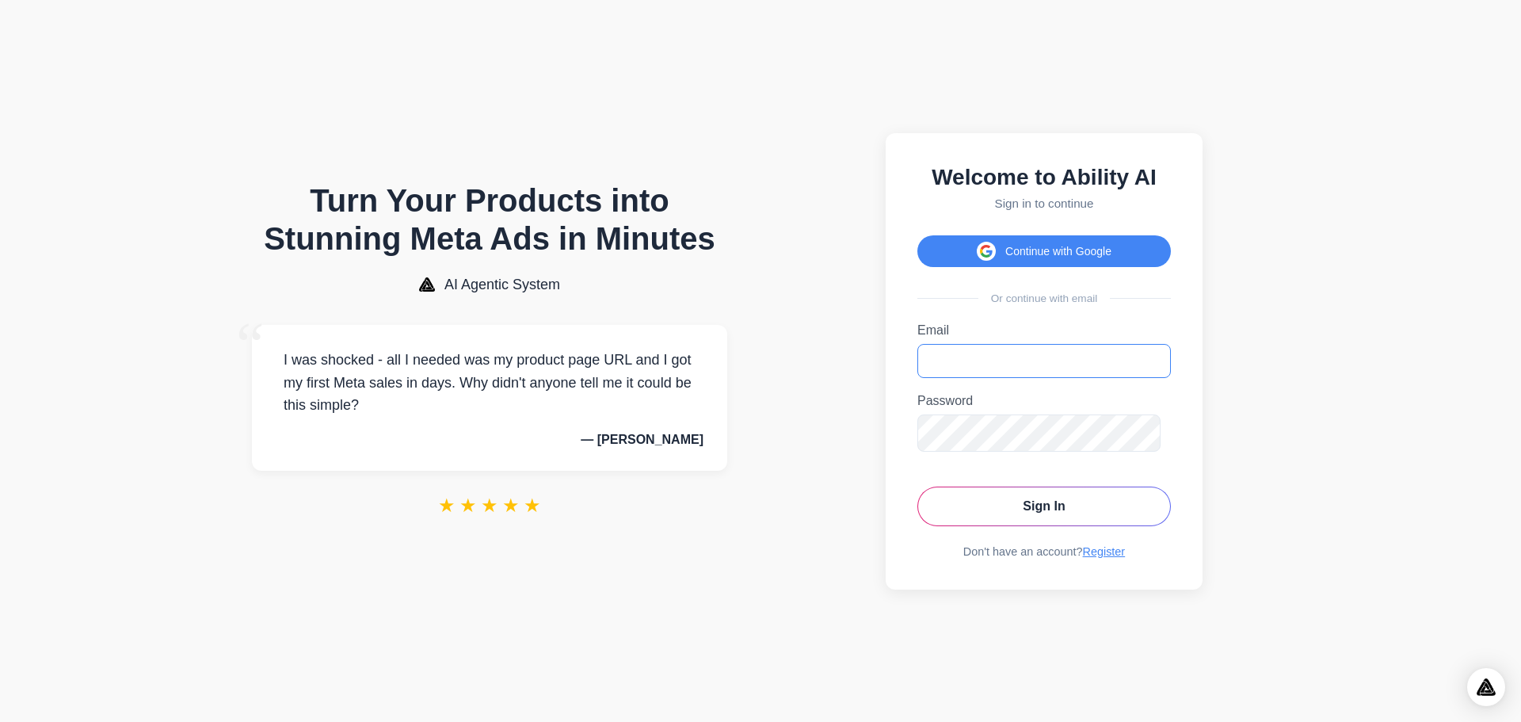
click at [1171, 366] on input "Email" at bounding box center [1043, 361] width 253 height 34
type input "**********"
click at [1171, 503] on button "Sign In" at bounding box center [1043, 506] width 253 height 40
click at [1171, 517] on button "Sign In" at bounding box center [1043, 506] width 253 height 40
click at [1484, 688] on icon "Open Intercom Messenger" at bounding box center [1484, 685] width 26 height 26
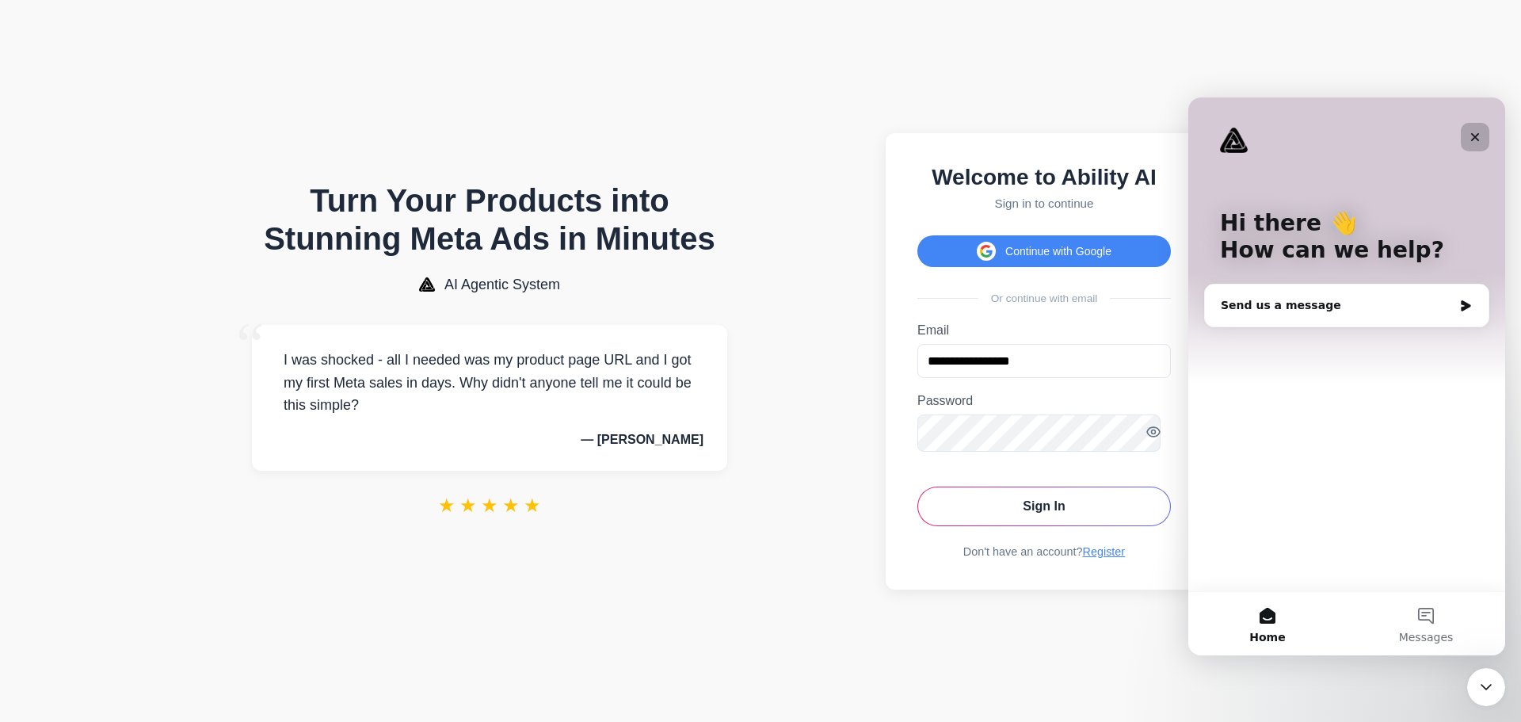
click at [1479, 134] on icon "Close" at bounding box center [1475, 137] width 9 height 9
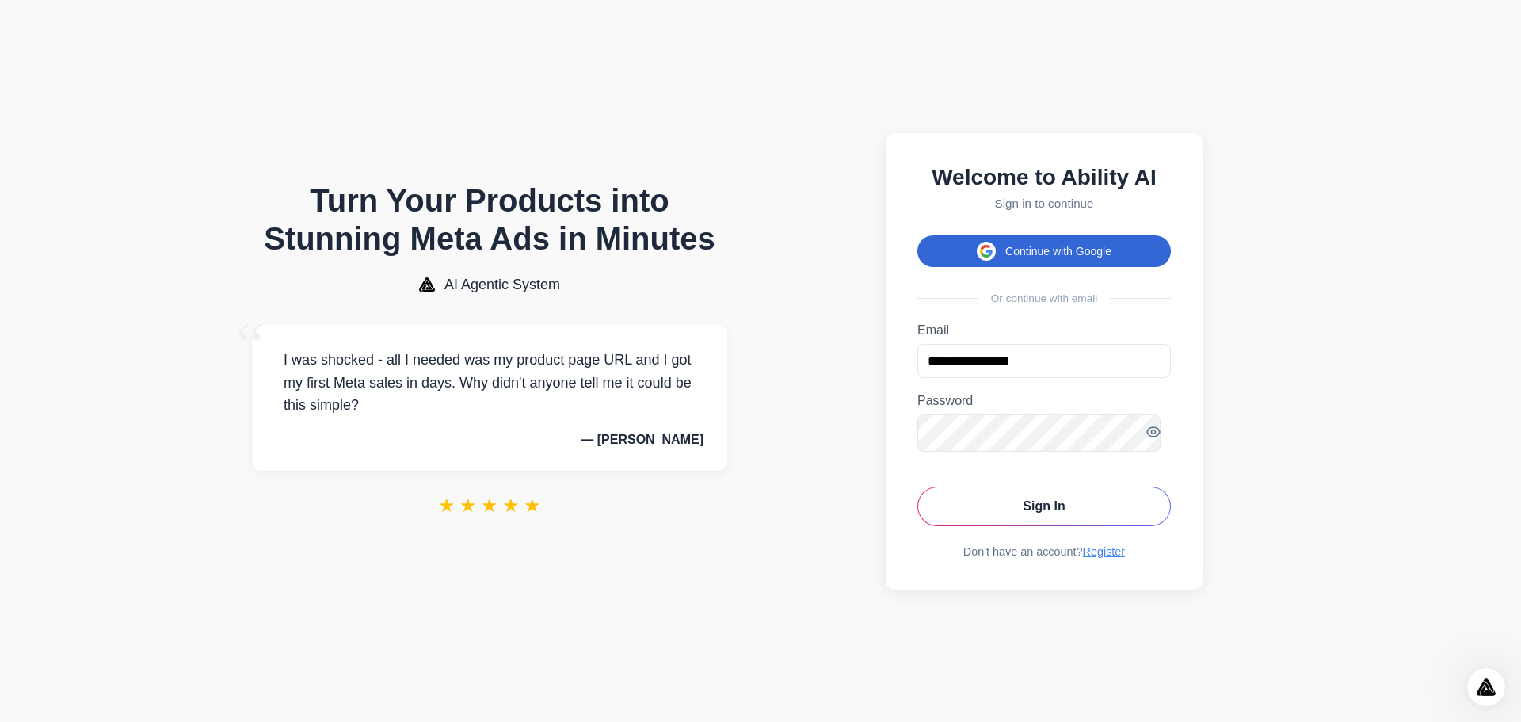
click at [1171, 248] on button "Continue with Google" at bounding box center [1043, 251] width 253 height 32
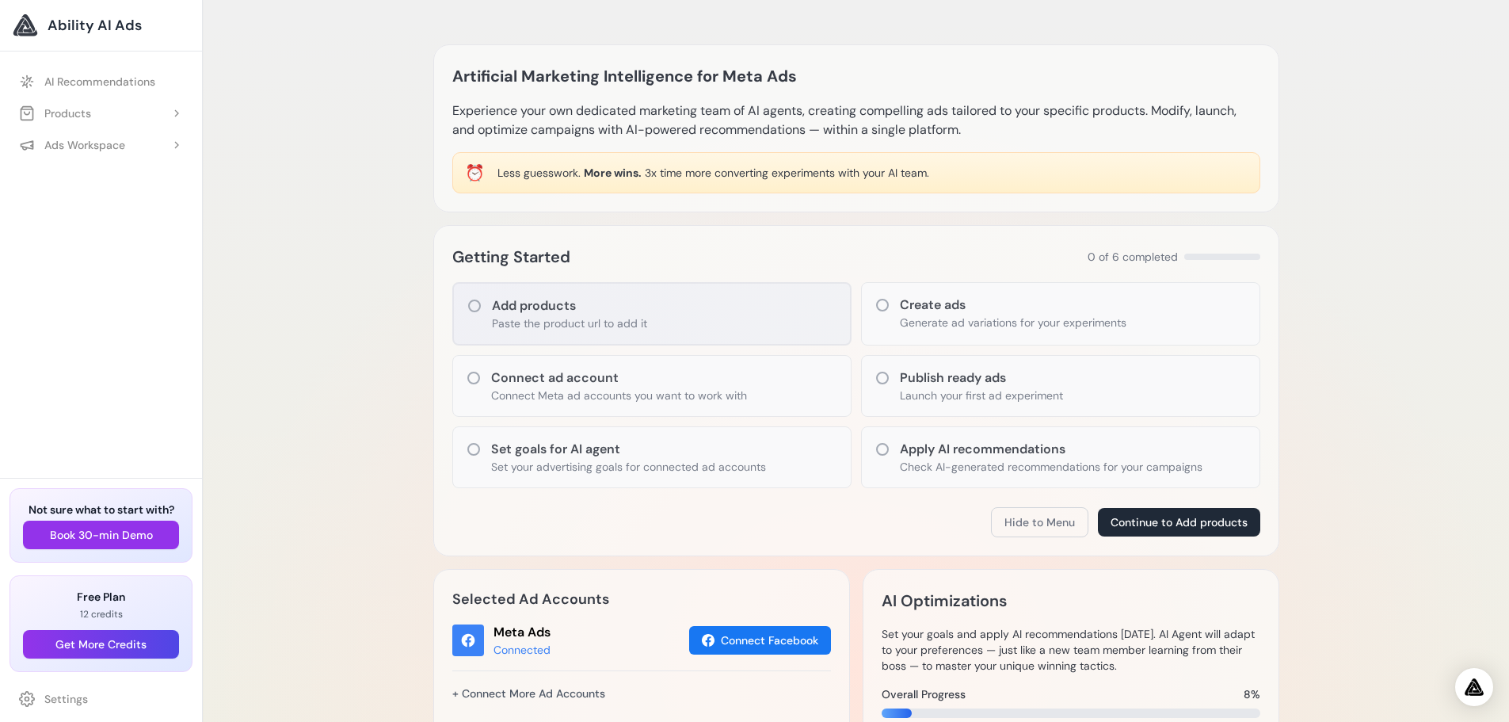
click at [536, 314] on h3 "Add products" at bounding box center [569, 305] width 155 height 19
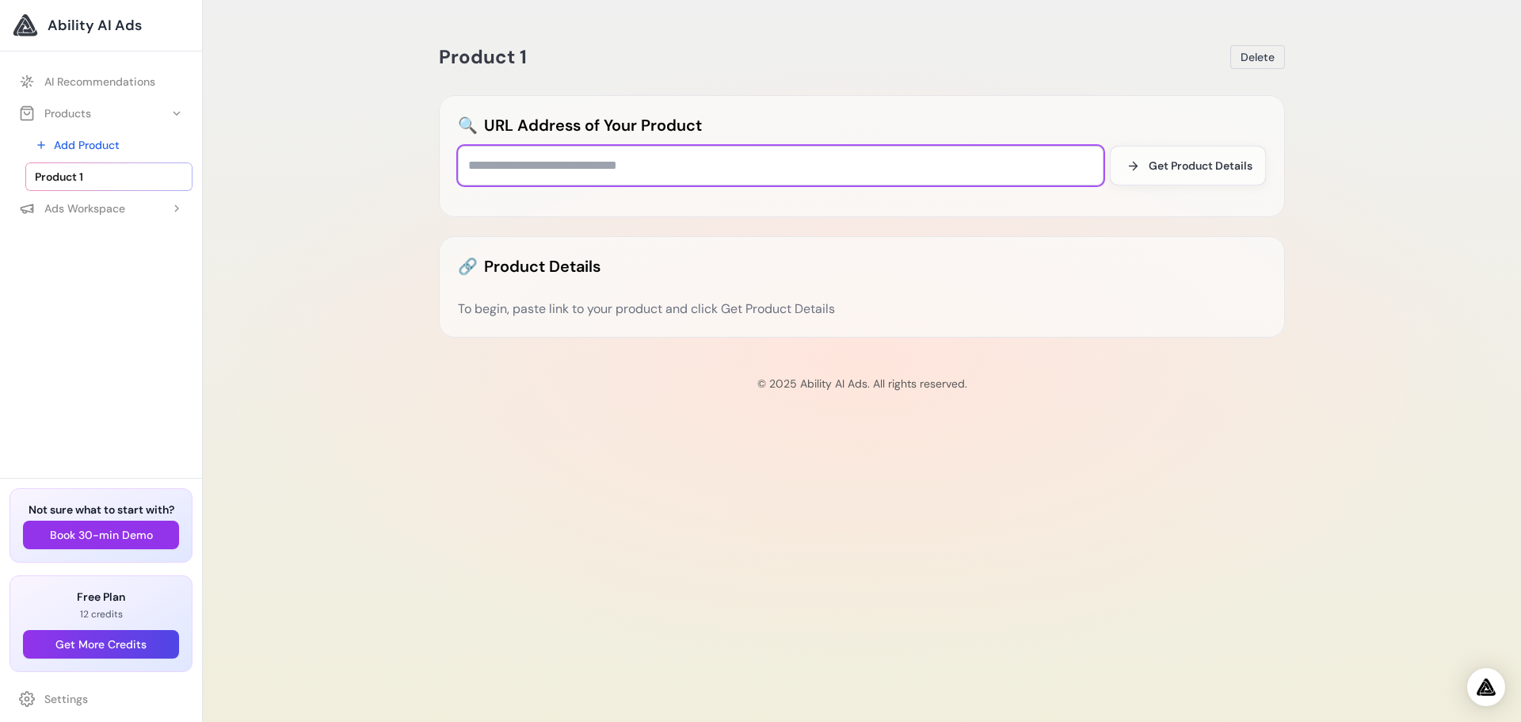
click at [586, 162] on input "text" at bounding box center [781, 166] width 646 height 40
type input "**********"
click at [1188, 177] on button "Get Product Details" at bounding box center [1188, 166] width 156 height 40
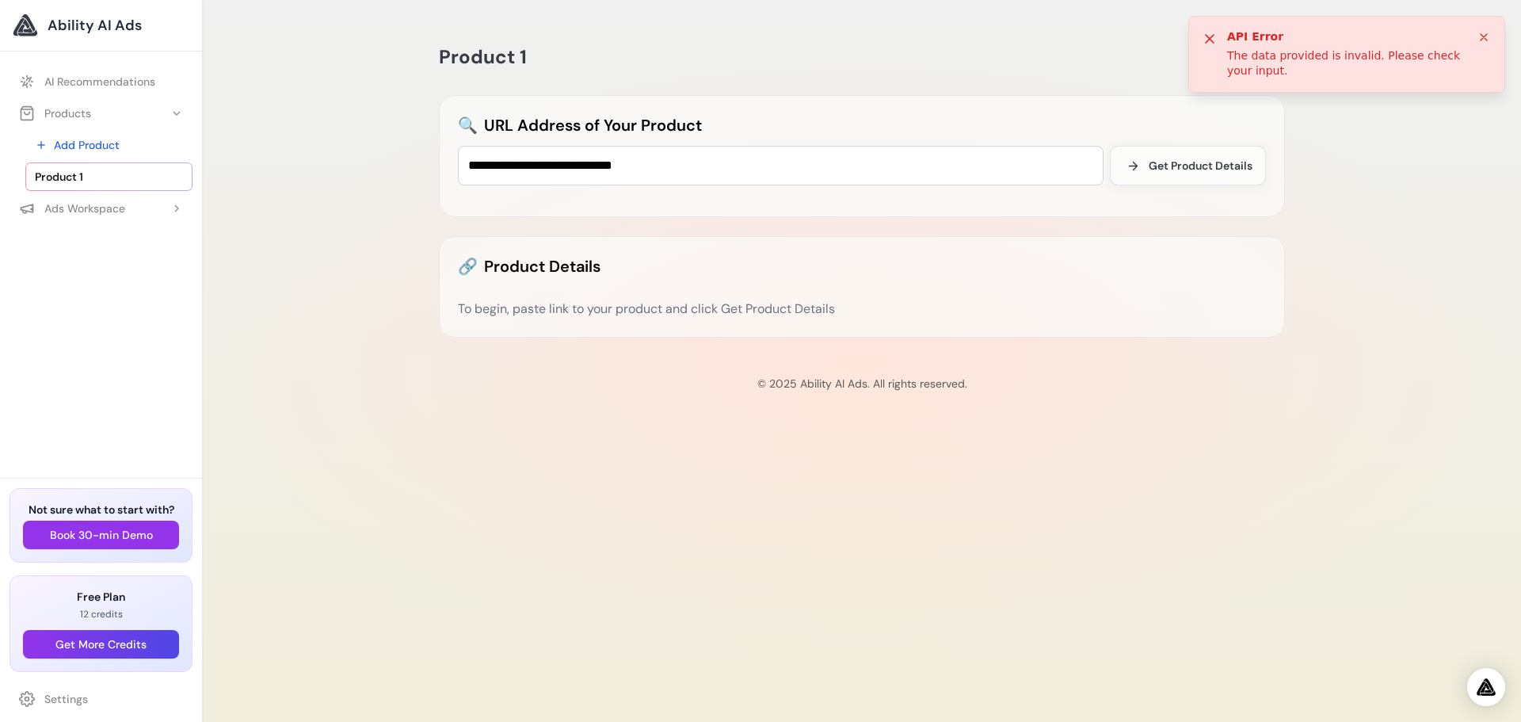
click at [1481, 38] on icon at bounding box center [1483, 37] width 13 height 13
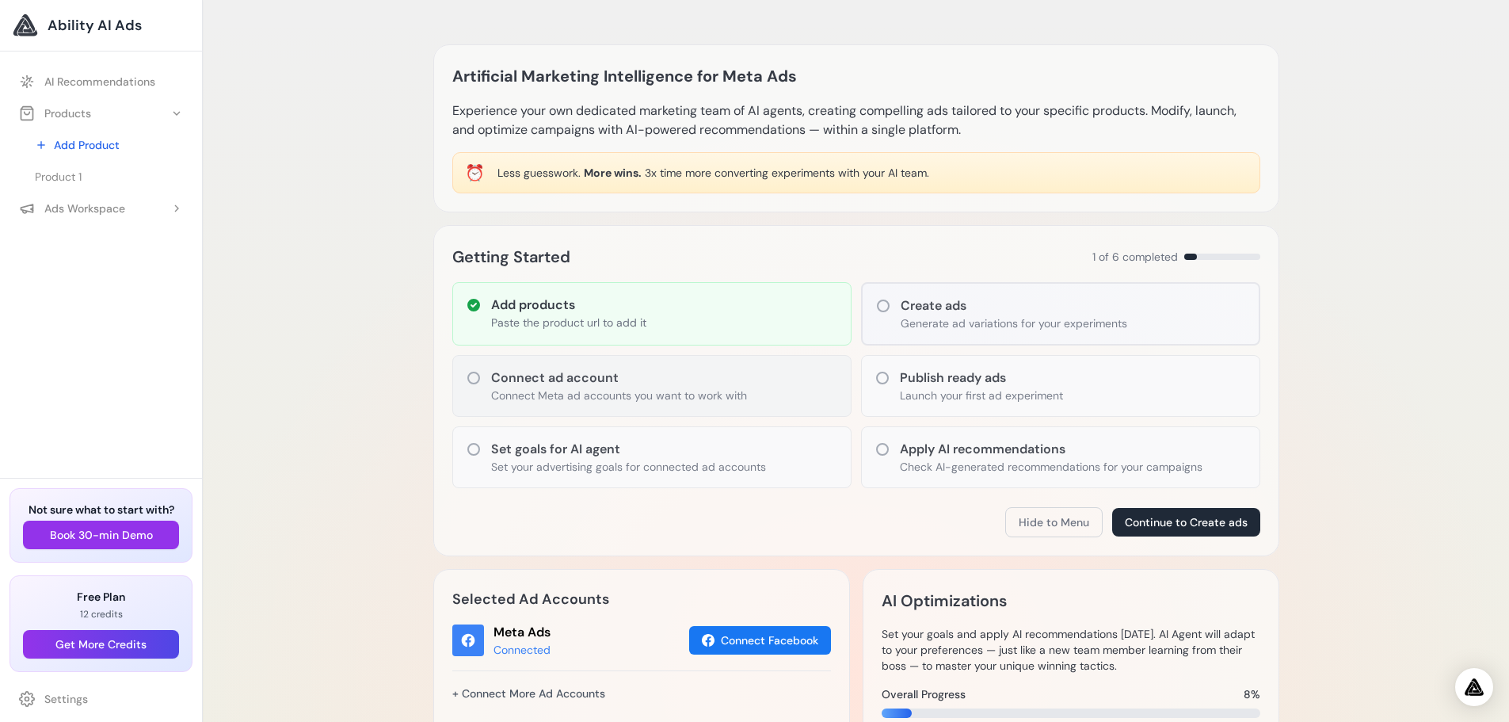
click at [552, 387] on p "Connect Meta ad accounts you want to work with" at bounding box center [619, 395] width 256 height 16
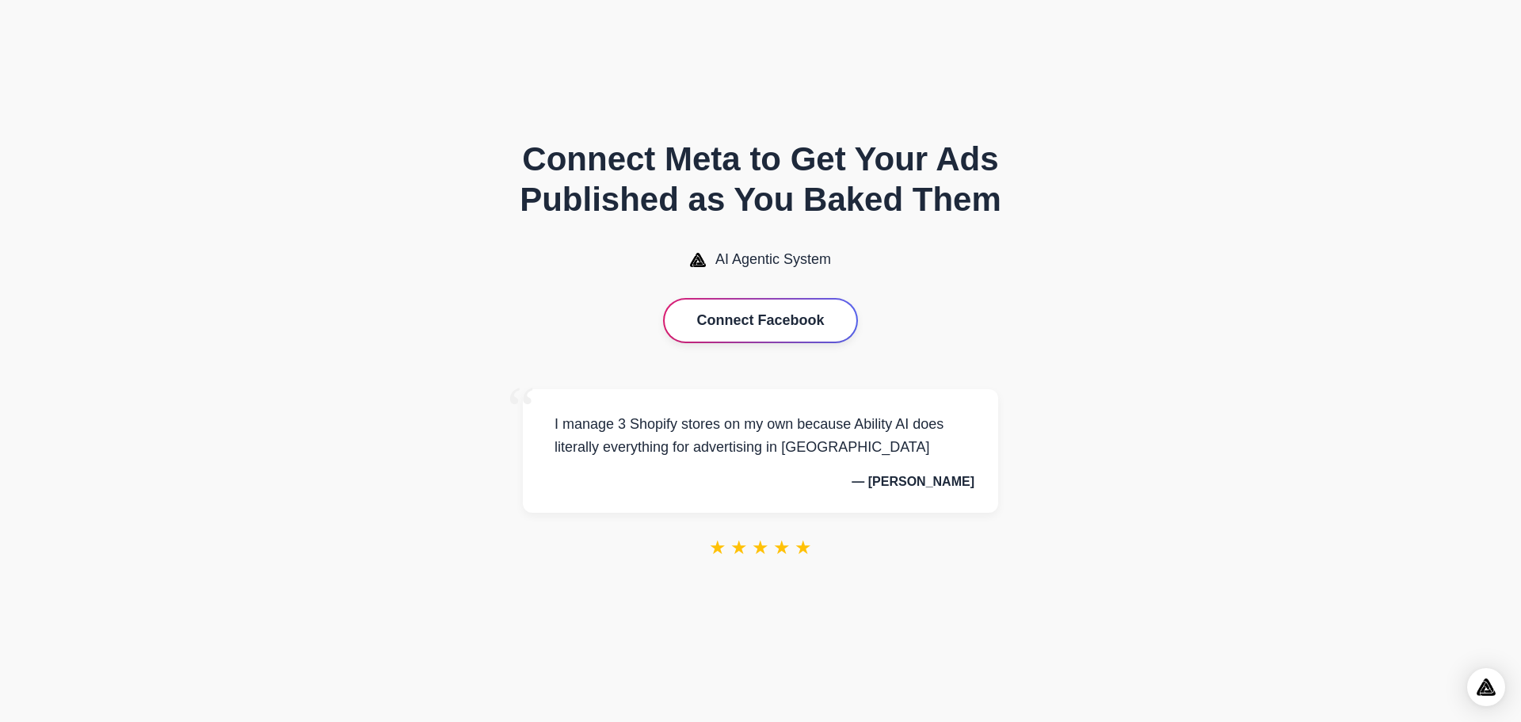
click at [856, 322] on button "Connect Facebook" at bounding box center [760, 320] width 191 height 42
